Goal: Download file/media

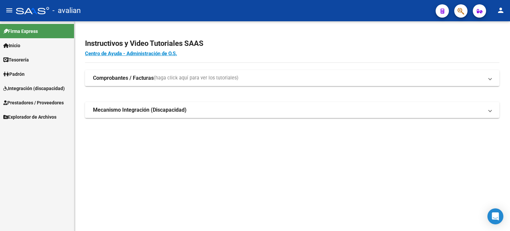
click at [32, 88] on span "Integración (discapacidad)" at bounding box center [33, 88] width 61 height 7
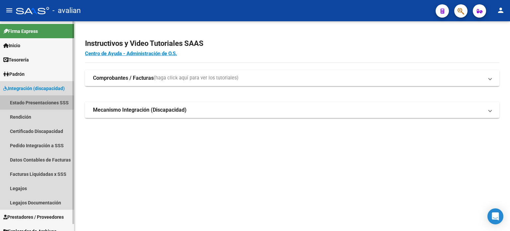
click at [37, 103] on link "Estado Presentaciones SSS" at bounding box center [37, 102] width 74 height 14
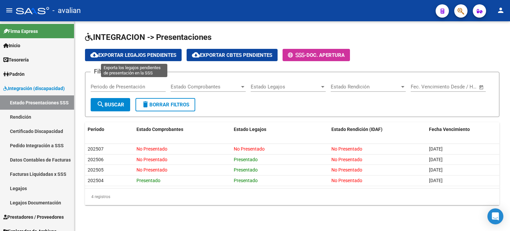
click at [118, 55] on span "cloud_download Exportar Legajos Pendientes" at bounding box center [133, 55] width 86 height 6
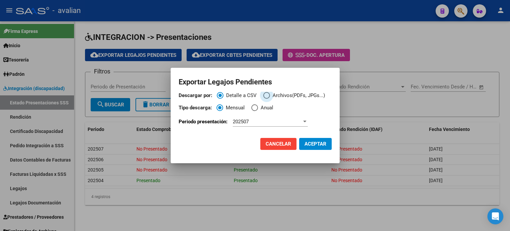
click at [267, 94] on span "Descargar por:" at bounding box center [266, 95] width 7 height 7
click at [267, 94] on input "Archivos(PDFs, JPGs...)" at bounding box center [266, 95] width 7 height 7
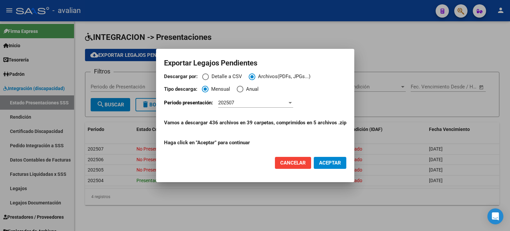
click at [275, 103] on div "202507" at bounding box center [252, 103] width 69 height 6
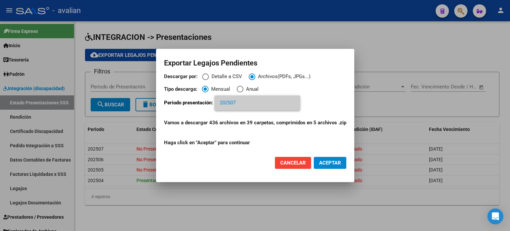
click at [324, 99] on div at bounding box center [255, 115] width 510 height 231
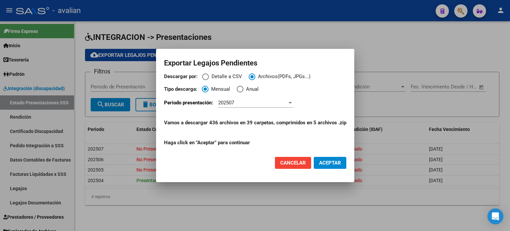
click at [473, 43] on div at bounding box center [255, 115] width 510 height 231
